Goal: Task Accomplishment & Management: Manage account settings

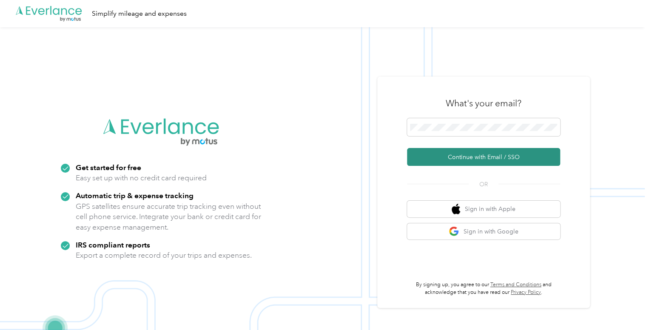
click at [469, 158] on button "Continue with Email / SSO" at bounding box center [483, 157] width 153 height 18
click at [466, 154] on button "Continue with Email / SSO" at bounding box center [483, 157] width 153 height 18
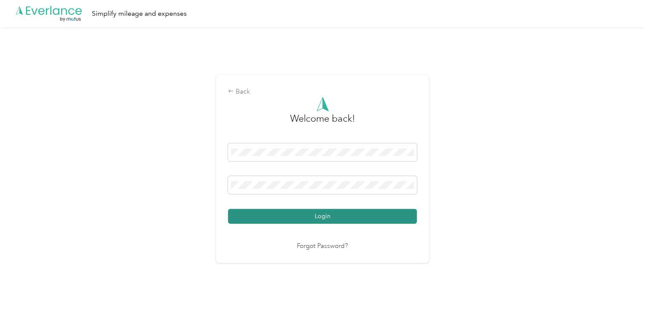
click at [314, 216] on button "Login" at bounding box center [322, 216] width 189 height 15
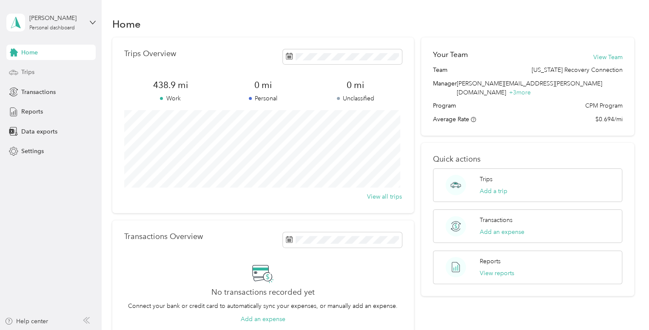
click at [27, 67] on div "Trips" at bounding box center [50, 72] width 89 height 15
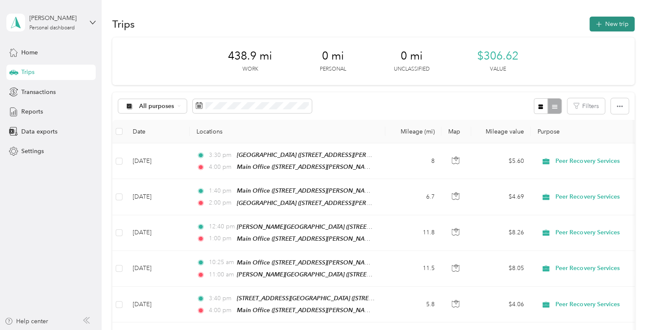
click at [607, 23] on button "New trip" at bounding box center [611, 24] width 45 height 15
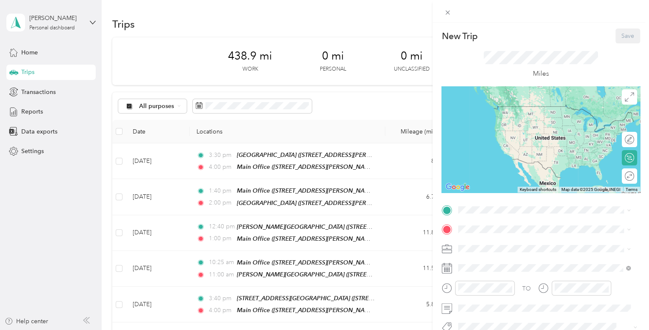
click at [378, 23] on div "New Trip Save This trip cannot be edited because it is either under review, app…" at bounding box center [324, 165] width 649 height 330
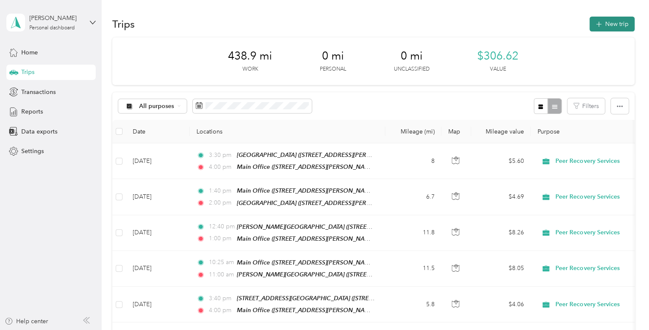
click at [614, 24] on button "New trip" at bounding box center [611, 24] width 45 height 15
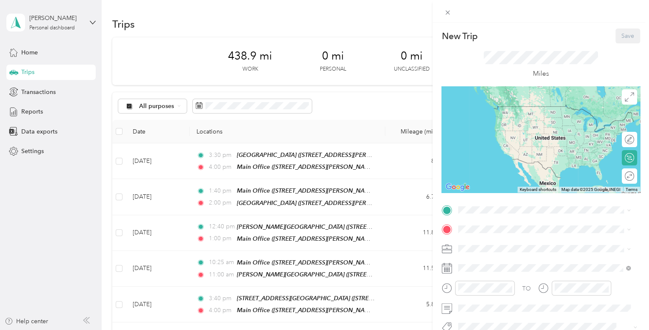
click at [500, 202] on div "TEAM Elliot Twins [STREET_ADDRESS][US_STATE]" at bounding box center [516, 191] width 85 height 21
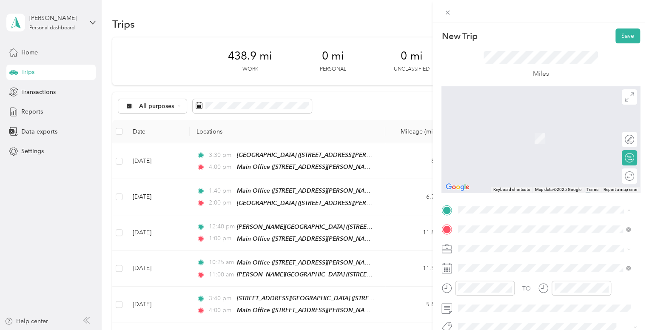
click at [517, 109] on span "[STREET_ADDRESS][US_STATE]" at bounding box center [516, 106] width 85 height 8
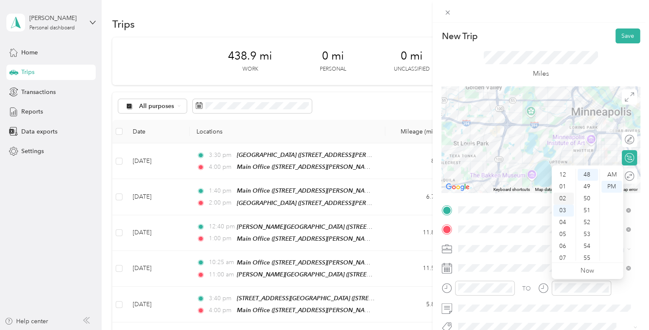
click at [564, 196] on div "02" at bounding box center [563, 199] width 20 height 12
click at [589, 172] on div "00" at bounding box center [587, 175] width 20 height 12
click at [608, 186] on div "PM" at bounding box center [611, 187] width 20 height 12
click at [564, 198] on div "02" at bounding box center [563, 199] width 20 height 12
click at [589, 173] on div "00" at bounding box center [587, 175] width 20 height 12
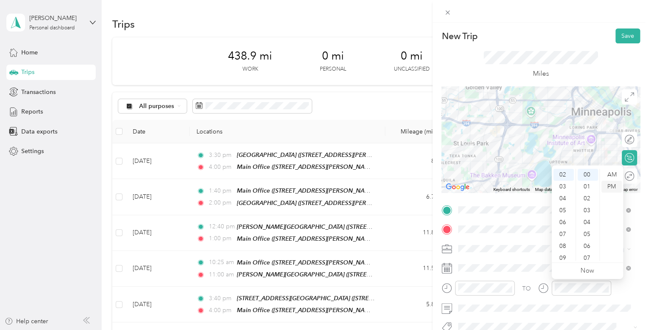
click at [608, 186] on div "PM" at bounding box center [611, 187] width 20 height 12
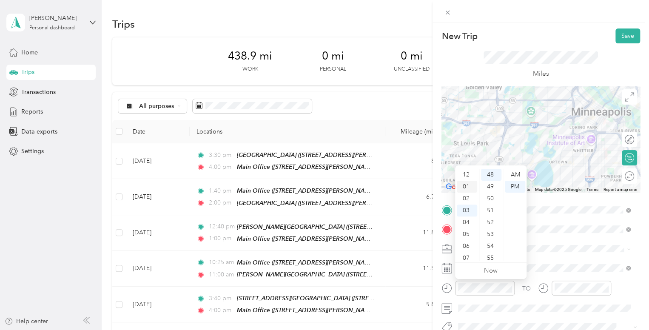
click at [469, 186] on div "01" at bounding box center [467, 187] width 20 height 12
click at [491, 257] on div "30" at bounding box center [491, 258] width 20 height 12
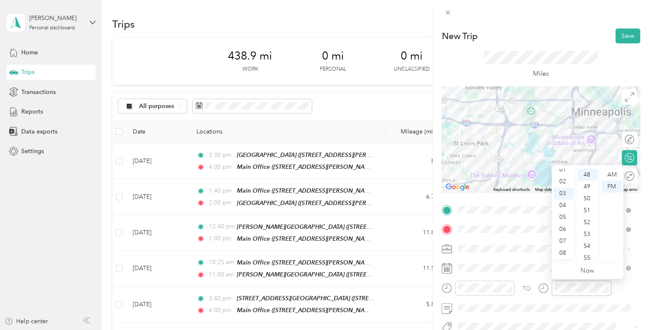
scroll to position [0, 0]
click at [567, 196] on div "02" at bounding box center [563, 199] width 20 height 12
click at [589, 172] on div "00" at bounding box center [587, 175] width 20 height 12
click at [607, 188] on div "PM" at bounding box center [611, 187] width 20 height 12
click at [561, 45] on div "Miles" at bounding box center [540, 64] width 199 height 43
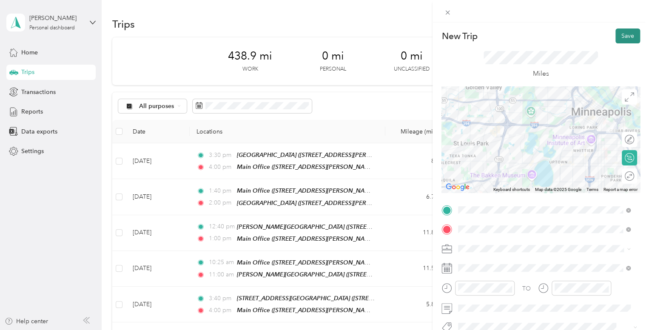
click at [621, 34] on button "Save" at bounding box center [627, 35] width 25 height 15
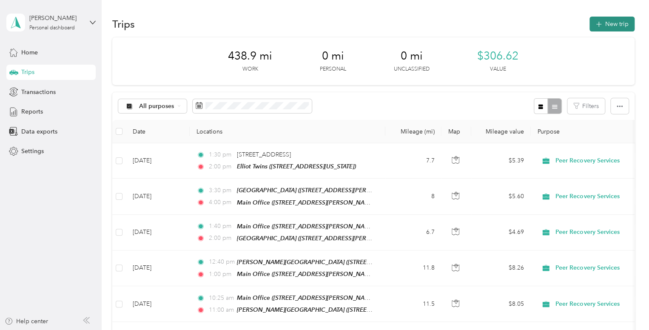
click at [614, 24] on button "New trip" at bounding box center [611, 24] width 45 height 15
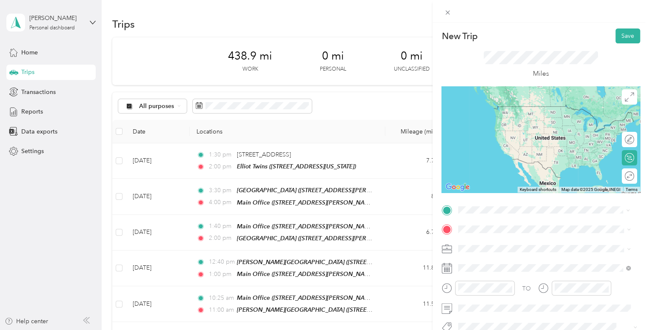
click at [526, 122] on span "[STREET_ADDRESS][US_STATE]" at bounding box center [516, 121] width 85 height 7
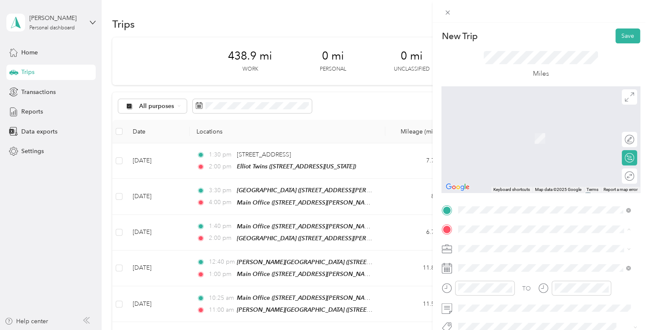
click at [514, 134] on div "TEAM Main Office" at bounding box center [540, 130] width 132 height 11
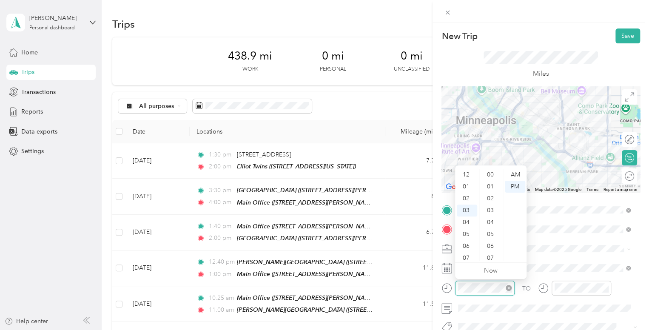
scroll to position [36, 0]
click at [519, 186] on div "PM" at bounding box center [515, 187] width 20 height 12
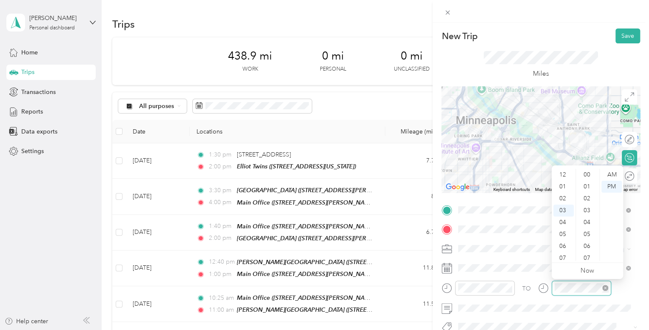
scroll to position [619, 0]
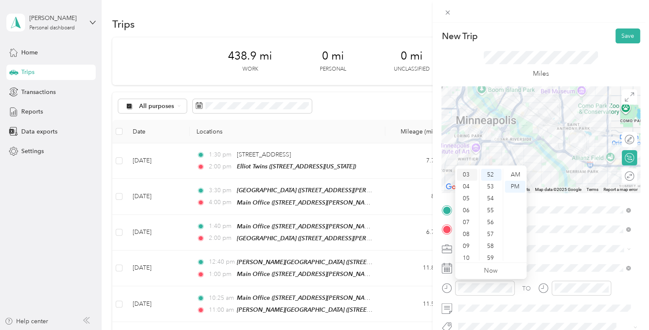
click at [469, 174] on div "03" at bounding box center [467, 175] width 20 height 12
click at [492, 235] on div "25" at bounding box center [491, 236] width 20 height 12
click at [516, 186] on div "PM" at bounding box center [515, 187] width 20 height 12
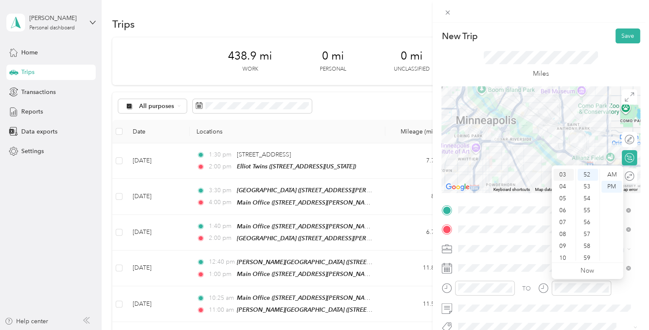
click at [565, 172] on div "03" at bounding box center [563, 175] width 20 height 12
click at [589, 172] on div "50" at bounding box center [587, 175] width 20 height 12
click at [611, 188] on div "PM" at bounding box center [611, 187] width 20 height 12
click at [578, 43] on div "Miles" at bounding box center [540, 64] width 199 height 43
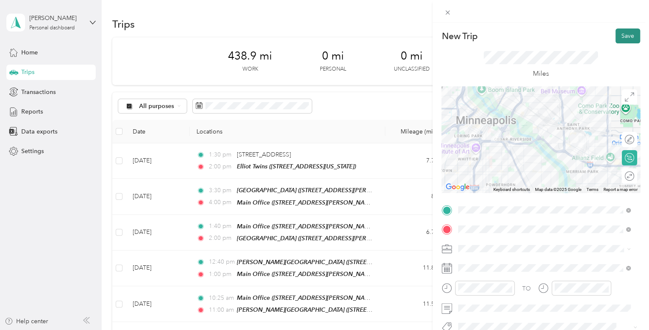
click at [620, 37] on button "Save" at bounding box center [627, 35] width 25 height 15
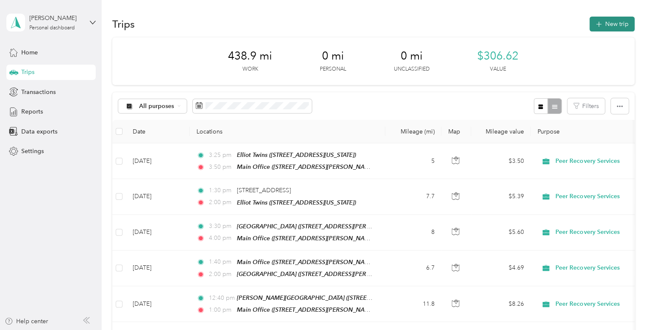
click at [612, 25] on button "New trip" at bounding box center [611, 24] width 45 height 15
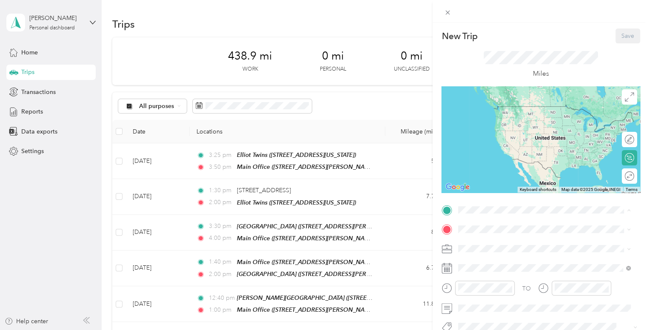
click at [505, 123] on span "[STREET_ADDRESS][PERSON_NAME][US_STATE]" at bounding box center [540, 121] width 132 height 7
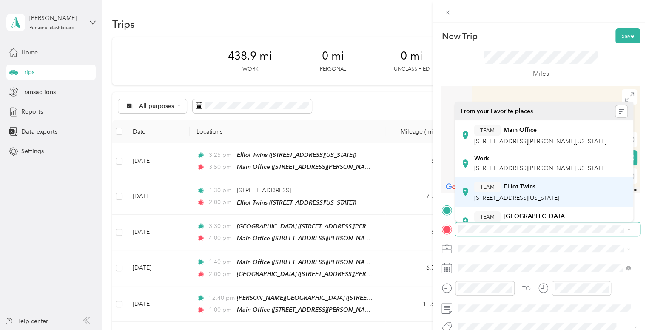
scroll to position [43, 0]
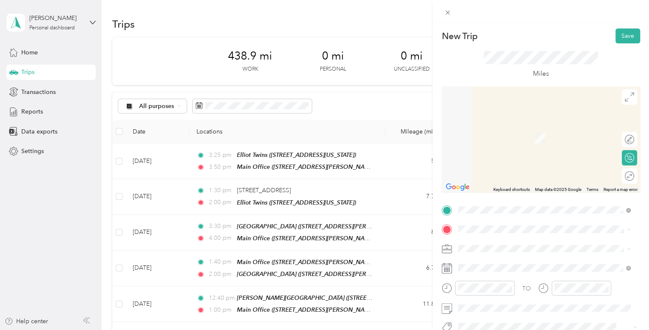
click at [518, 189] on div "TEAM 1515 Park Tower [STREET_ADDRESS][US_STATE]" at bounding box center [520, 178] width 93 height 21
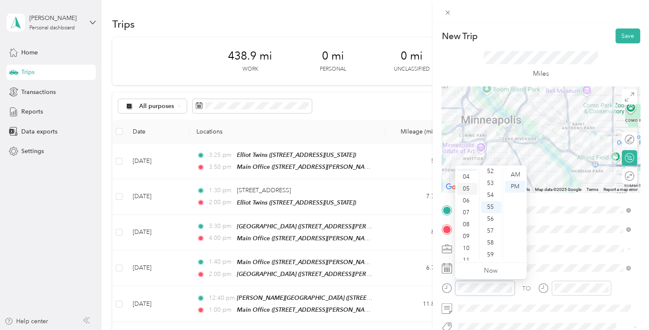
scroll to position [51, 0]
click at [468, 240] on div "10" at bounding box center [467, 243] width 20 height 12
click at [493, 196] on div "40" at bounding box center [491, 199] width 20 height 12
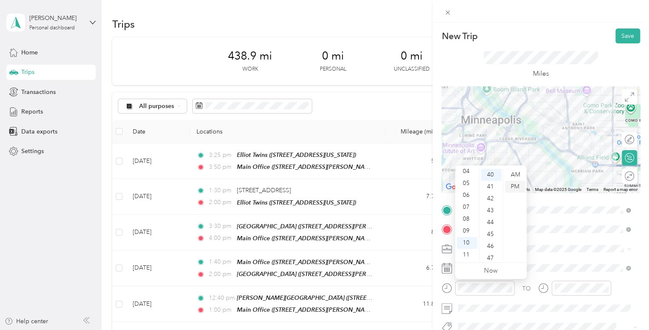
click at [515, 185] on div "PM" at bounding box center [515, 187] width 20 height 12
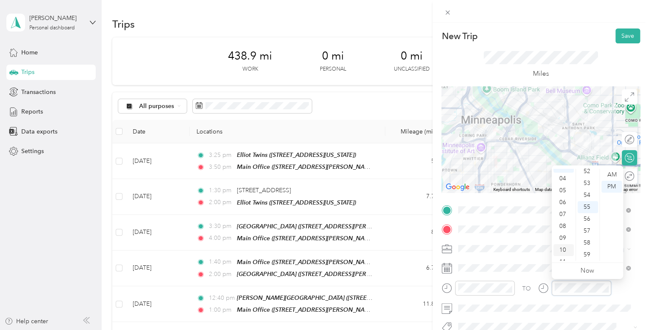
scroll to position [51, 0]
click at [566, 253] on div "11" at bounding box center [563, 255] width 20 height 12
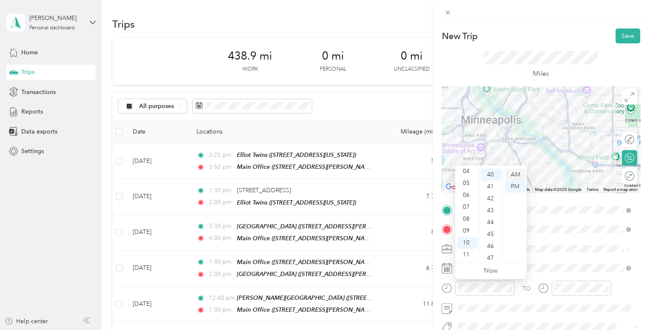
click at [520, 175] on div "AM" at bounding box center [515, 175] width 20 height 12
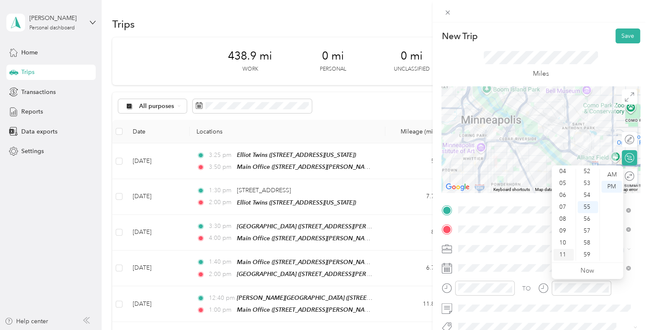
click at [562, 254] on div "11" at bounding box center [563, 255] width 20 height 12
click at [588, 173] on div "00" at bounding box center [587, 175] width 20 height 12
click at [611, 173] on div "AM" at bounding box center [611, 175] width 20 height 12
click at [573, 66] on div "Miles" at bounding box center [540, 65] width 115 height 28
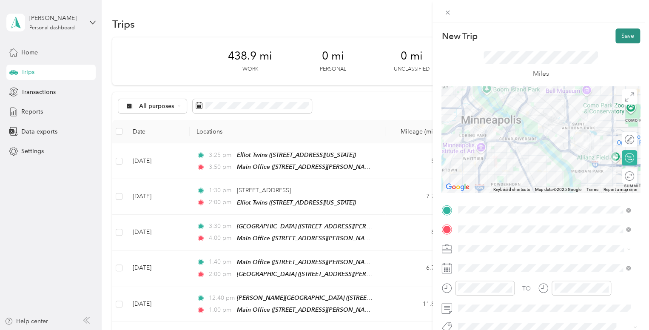
click at [616, 34] on button "Save" at bounding box center [627, 35] width 25 height 15
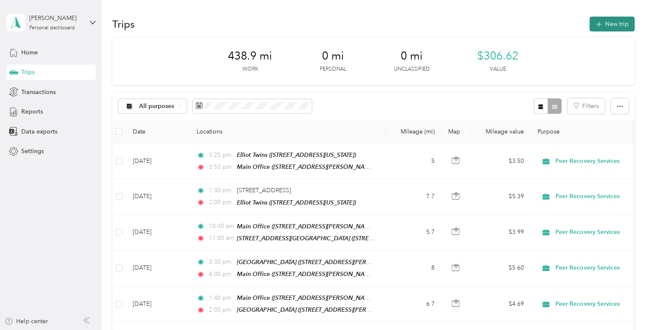
click at [613, 23] on button "New trip" at bounding box center [611, 24] width 45 height 15
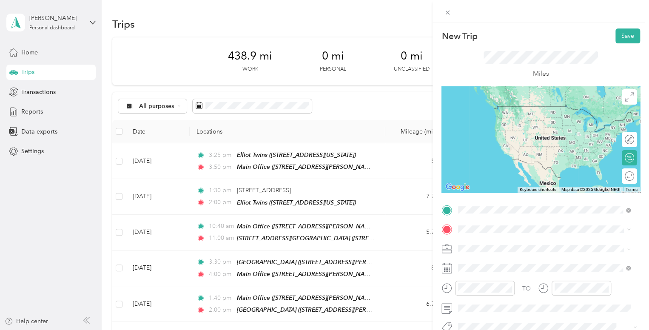
click at [529, 125] on span "[STREET_ADDRESS][US_STATE]" at bounding box center [516, 121] width 85 height 7
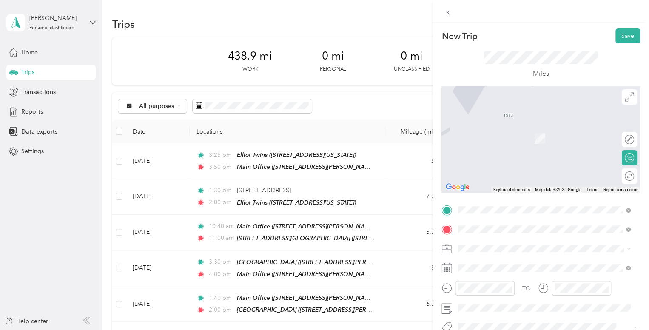
click at [504, 130] on span "[STREET_ADDRESS][US_STATE]" at bounding box center [516, 126] width 85 height 8
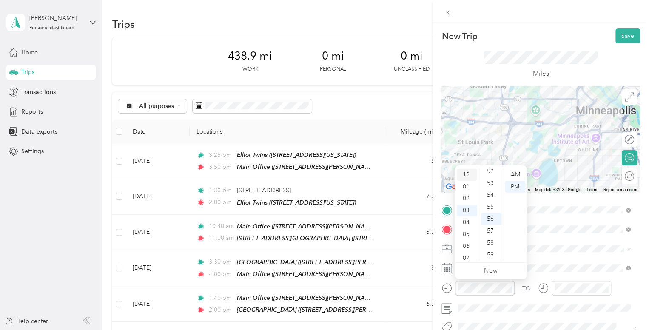
click at [468, 174] on div "12" at bounding box center [467, 175] width 20 height 12
click at [490, 198] on div "40" at bounding box center [491, 199] width 20 height 12
click at [517, 186] on div "PM" at bounding box center [515, 187] width 20 height 12
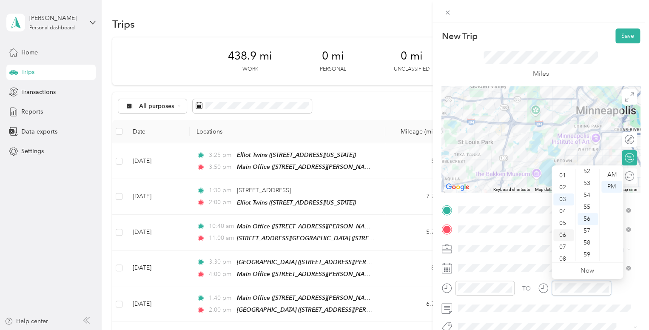
scroll to position [0, 0]
click at [560, 185] on div "01" at bounding box center [563, 187] width 20 height 12
click at [588, 174] on div "00" at bounding box center [587, 175] width 20 height 12
click at [611, 185] on div "PM" at bounding box center [611, 187] width 20 height 12
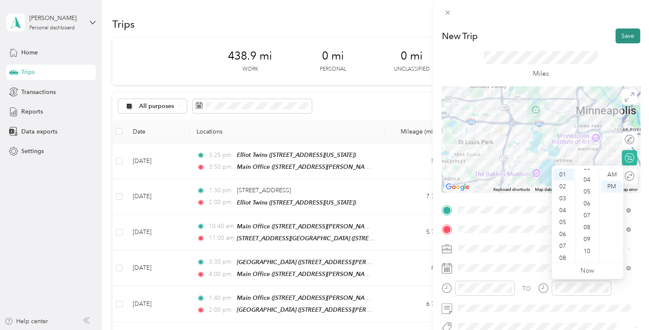
click at [621, 36] on button "Save" at bounding box center [627, 35] width 25 height 15
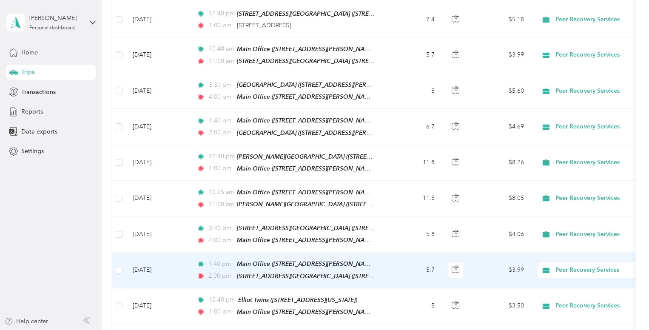
scroll to position [0, 0]
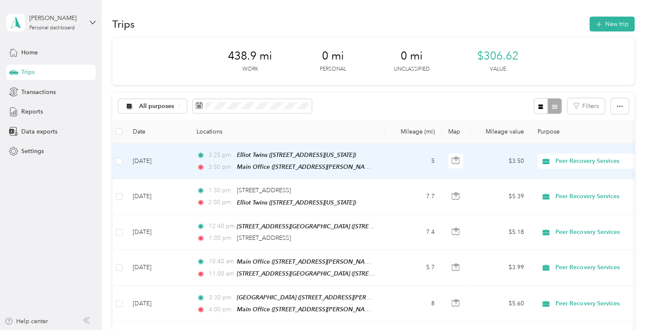
click at [176, 160] on td "[DATE]" at bounding box center [158, 161] width 64 height 36
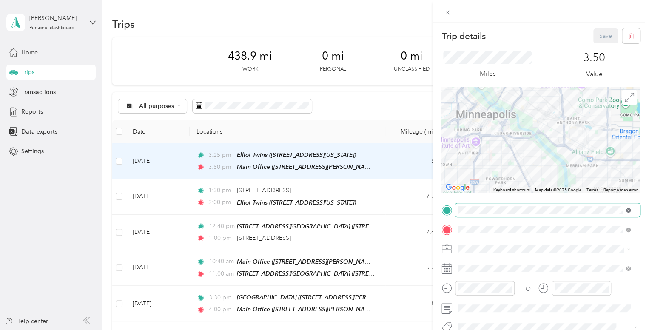
click at [626, 210] on icon at bounding box center [628, 210] width 5 height 5
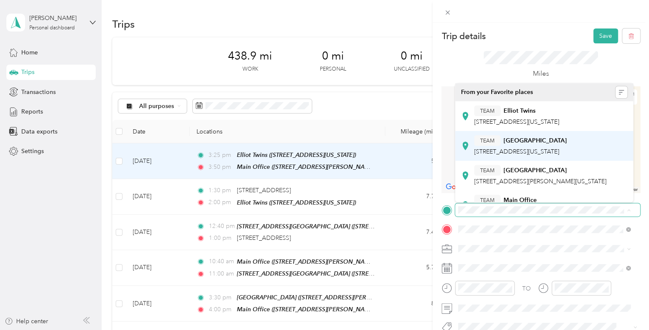
click at [526, 156] on div "TEAM 1515 Park Tower [STREET_ADDRESS][US_STATE]" at bounding box center [520, 145] width 93 height 21
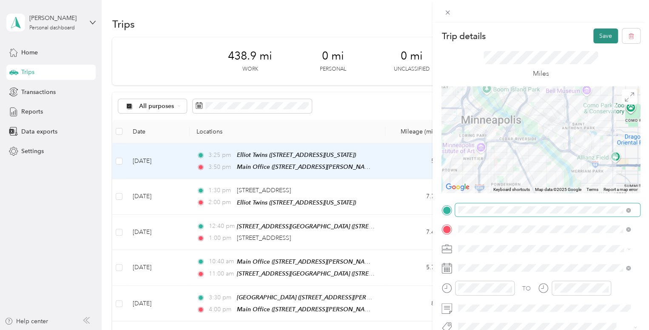
click at [600, 36] on button "Save" at bounding box center [605, 35] width 25 height 15
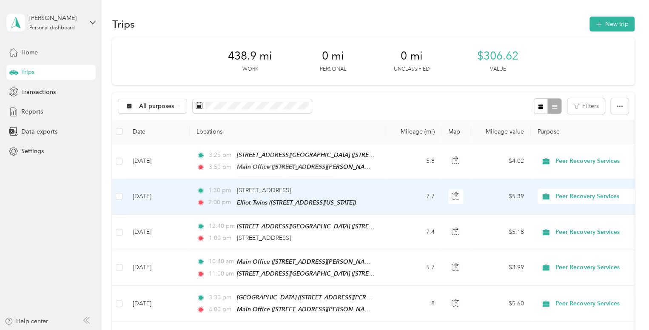
click at [364, 188] on div "1:30 pm [STREET_ADDRESS]" at bounding box center [285, 190] width 179 height 9
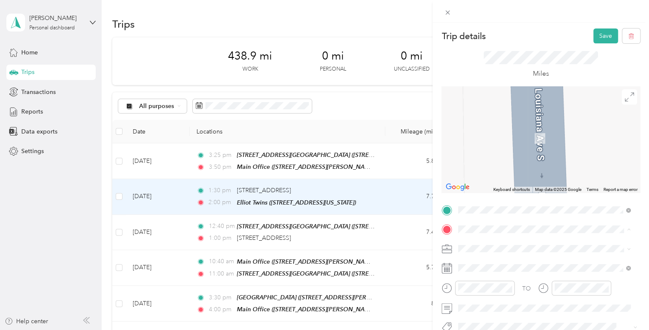
click at [516, 145] on span "[STREET_ADDRESS][US_STATE]" at bounding box center [516, 141] width 85 height 7
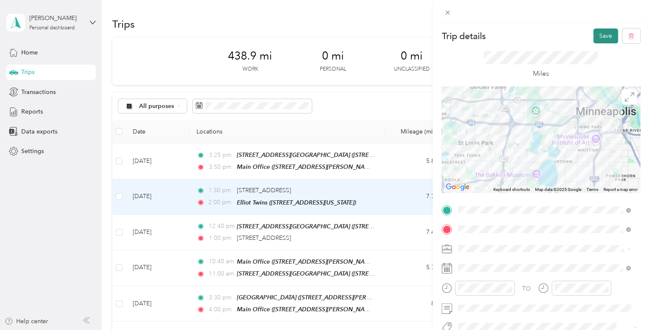
click at [605, 35] on button "Save" at bounding box center [605, 35] width 25 height 15
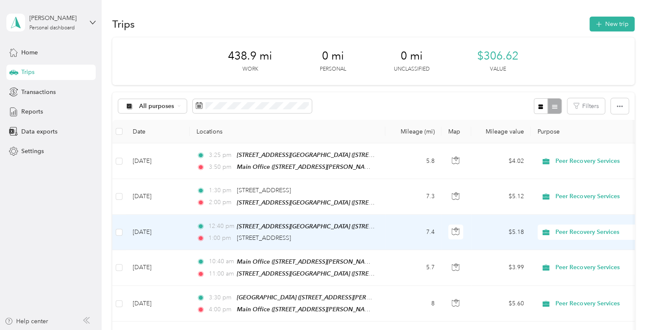
click at [383, 226] on td "12:40 pm [GEOGRAPHIC_DATA] ([STREET_ADDRESS][US_STATE]) 1:00 pm [STREET_ADDRESS]" at bounding box center [288, 232] width 196 height 35
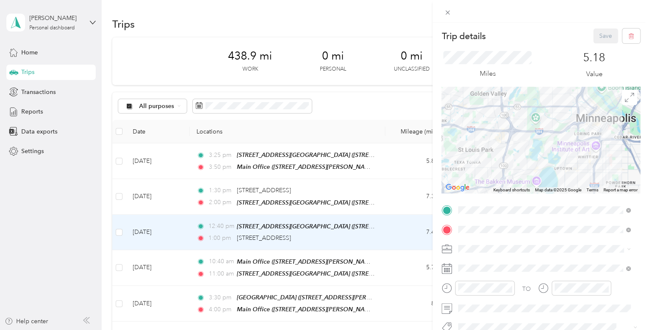
click at [531, 119] on span "[STREET_ADDRESS][US_STATE]" at bounding box center [516, 122] width 85 height 7
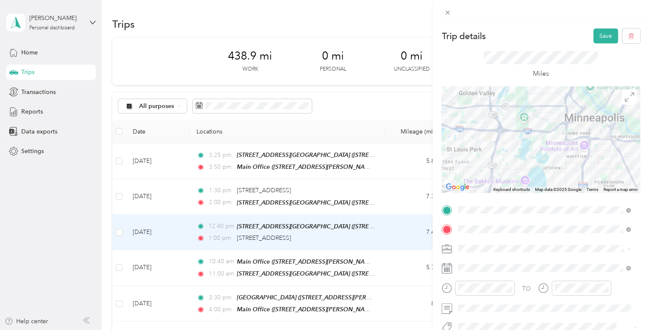
click at [508, 38] on div "Trip details Save" at bounding box center [540, 35] width 199 height 15
click at [594, 33] on button "Save" at bounding box center [605, 35] width 25 height 15
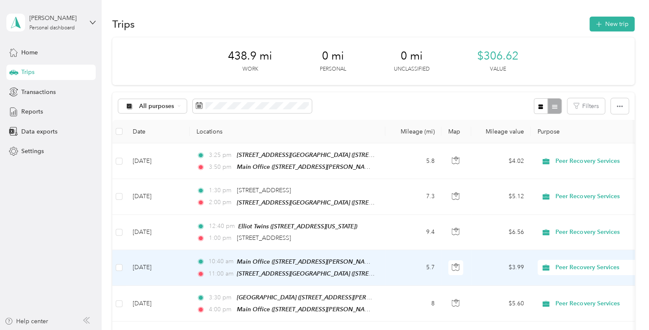
click at [391, 263] on td "5.7" at bounding box center [413, 268] width 56 height 36
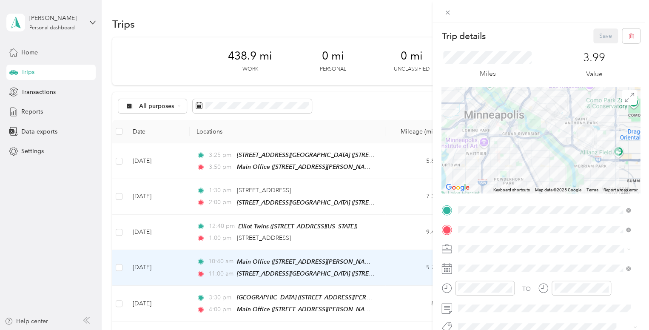
click at [385, 271] on div "Trip details Save This trip cannot be edited because it is either under review,…" at bounding box center [324, 165] width 649 height 330
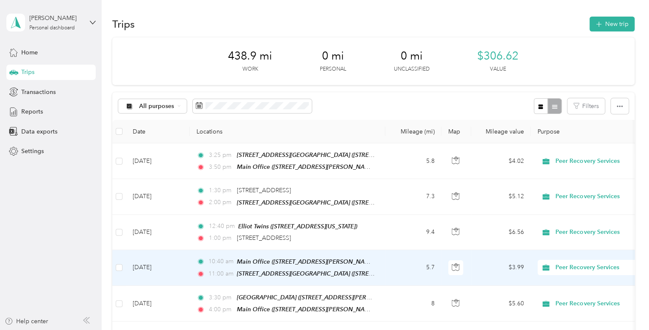
click at [390, 267] on td "5.7" at bounding box center [413, 268] width 56 height 36
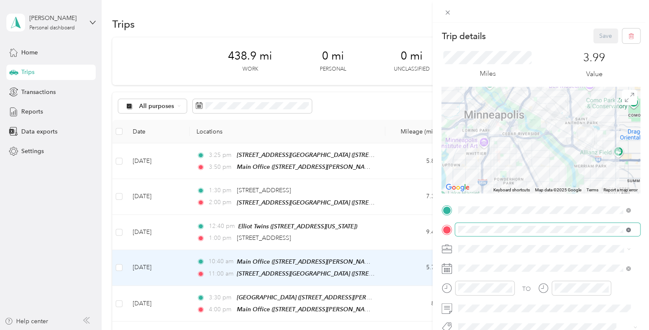
click at [628, 229] on icon at bounding box center [628, 229] width 5 height 5
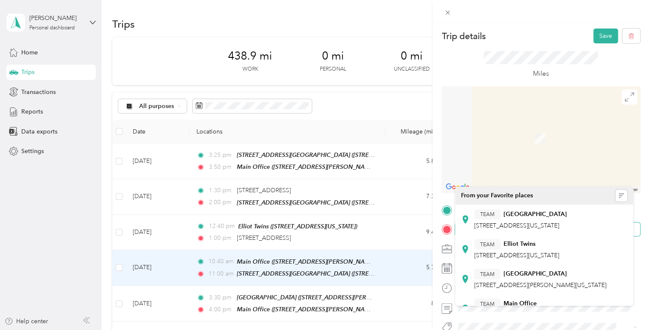
scroll to position [116, 0]
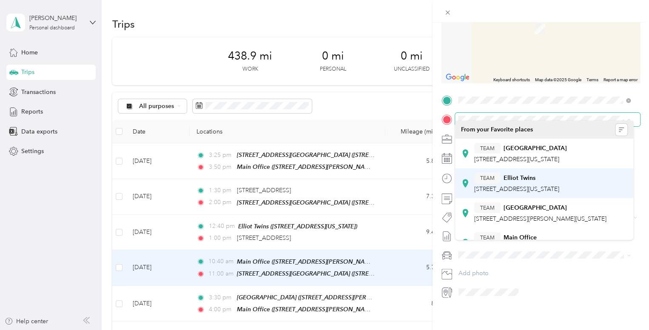
click at [543, 192] on div "TEAM Elliot Twins [STREET_ADDRESS][US_STATE]" at bounding box center [516, 183] width 85 height 21
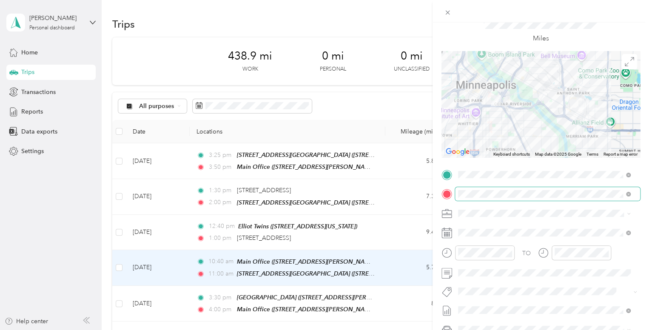
scroll to position [0, 0]
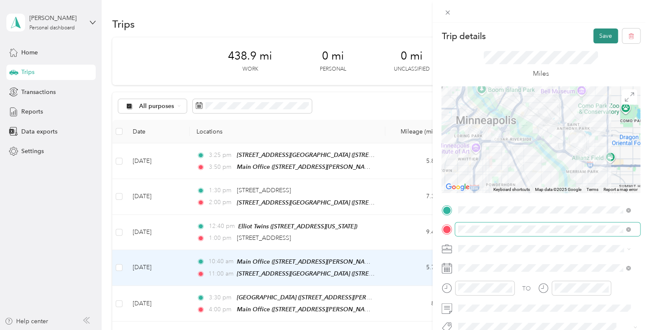
click at [595, 36] on button "Save" at bounding box center [605, 35] width 25 height 15
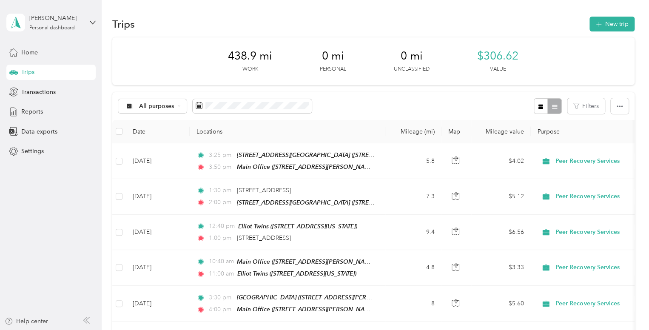
click at [455, 25] on div "Trips New trip" at bounding box center [373, 24] width 522 height 18
click at [199, 106] on icon at bounding box center [199, 105] width 7 height 7
click at [179, 104] on div "All purposes" at bounding box center [152, 106] width 69 height 14
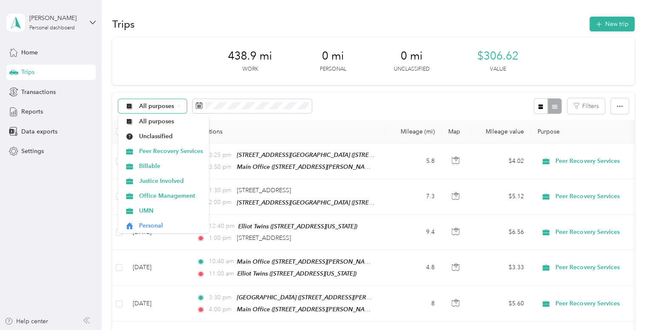
click at [179, 104] on div "All purposes" at bounding box center [152, 106] width 69 height 14
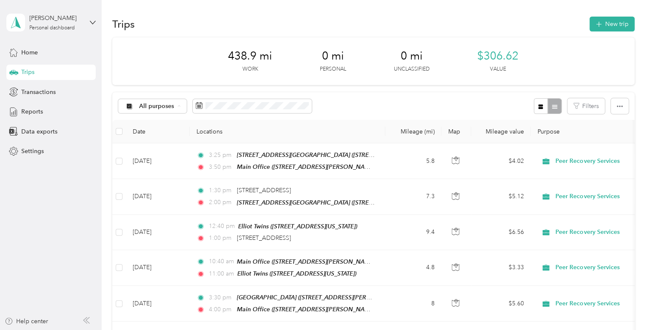
click at [344, 103] on div "All purposes Filters" at bounding box center [373, 106] width 522 height 28
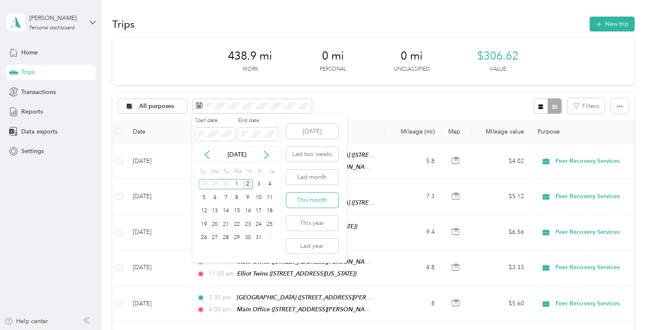
click at [308, 200] on button "This month" at bounding box center [312, 200] width 52 height 15
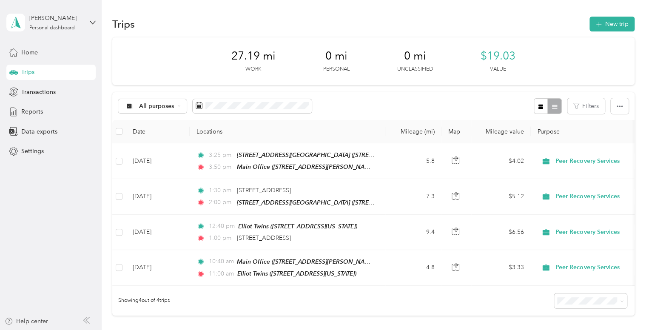
click at [28, 71] on span "Trips" at bounding box center [27, 72] width 13 height 9
click at [28, 70] on span "Trips" at bounding box center [27, 72] width 13 height 9
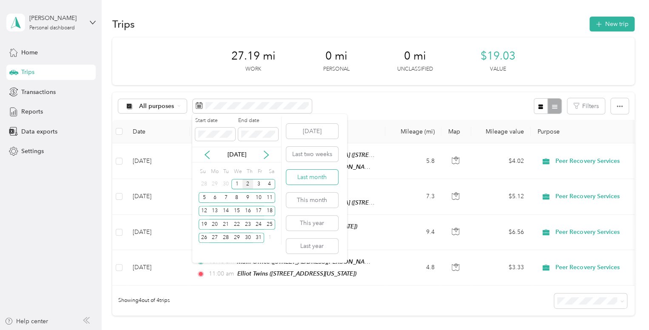
click at [304, 179] on button "Last month" at bounding box center [312, 177] width 52 height 15
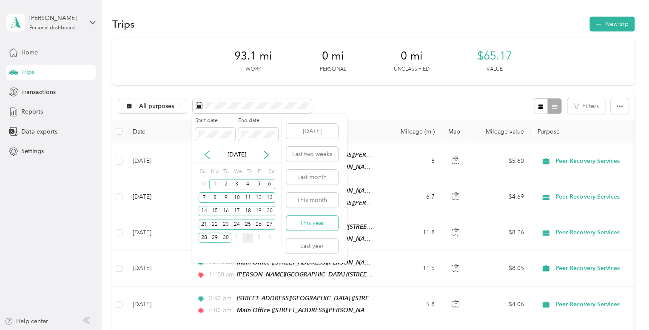
click at [311, 223] on button "This year" at bounding box center [312, 223] width 52 height 15
